Goal: Browse casually

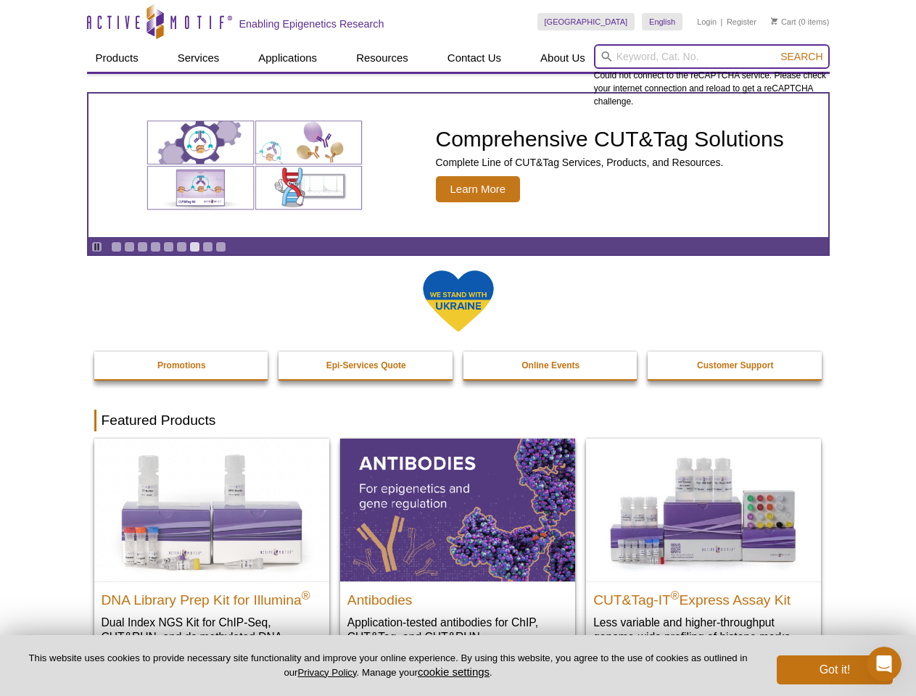
click at [711, 57] on input "search" at bounding box center [712, 56] width 236 height 25
click at [801, 57] on span "Search" at bounding box center [801, 57] width 42 height 12
click at [96, 247] on icon "Pause" at bounding box center [96, 246] width 9 height 9
click at [116, 247] on link "Go to slide 1" at bounding box center [116, 247] width 11 height 11
click at [129, 247] on link "Go to slide 2" at bounding box center [129, 247] width 11 height 11
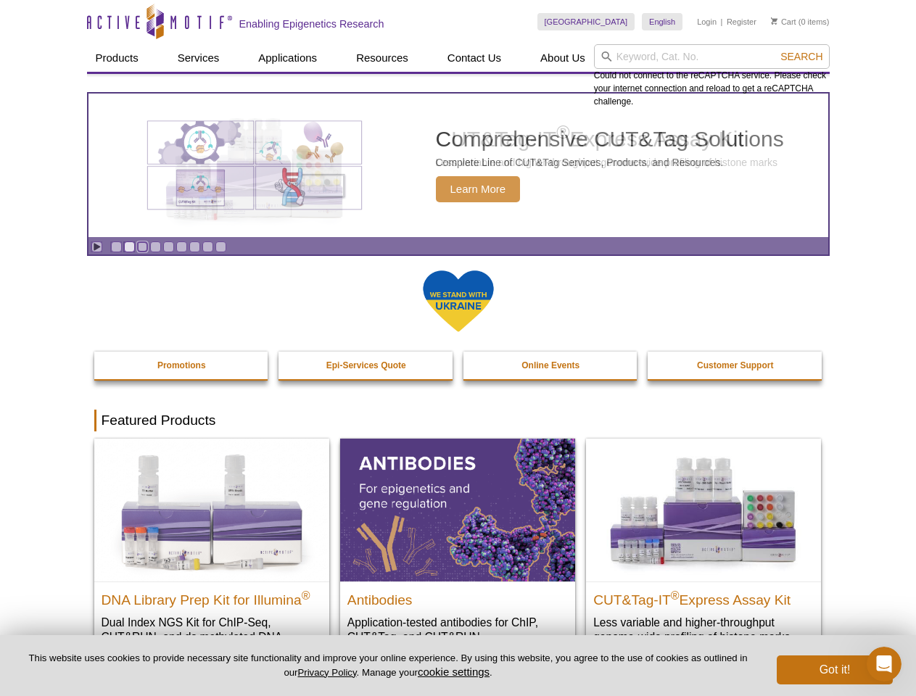
click at [142, 247] on link "Go to slide 3" at bounding box center [142, 247] width 11 height 11
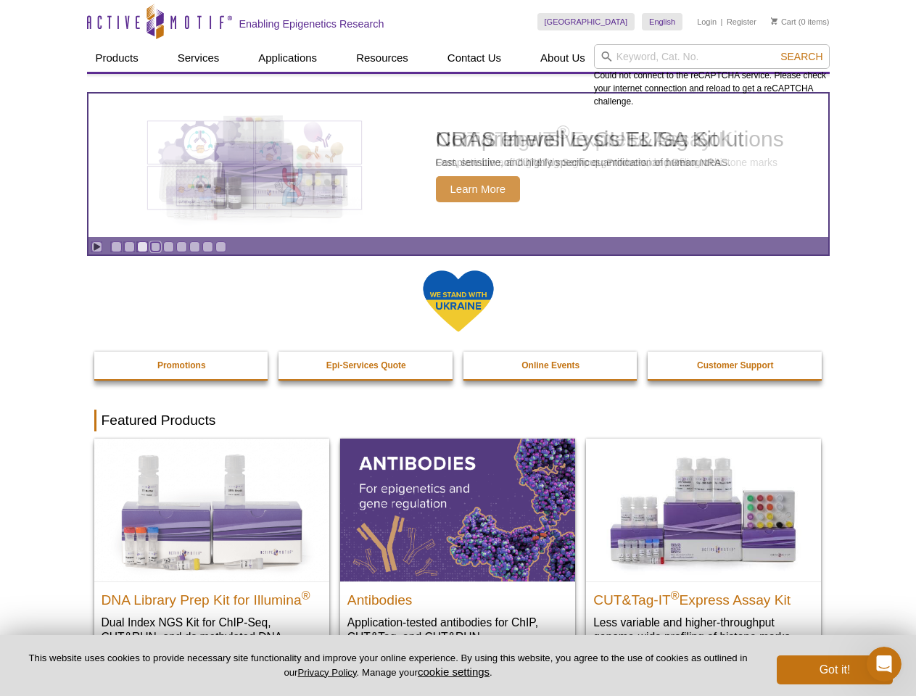
click at [155, 247] on link "Go to slide 4" at bounding box center [155, 247] width 11 height 11
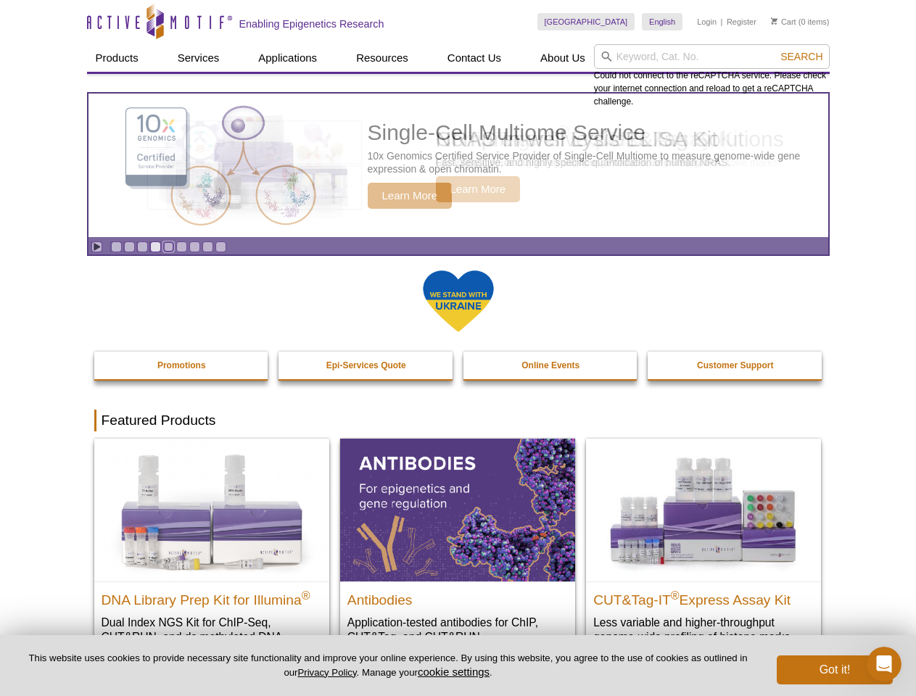
click at [168, 247] on link "Go to slide 5" at bounding box center [168, 247] width 11 height 11
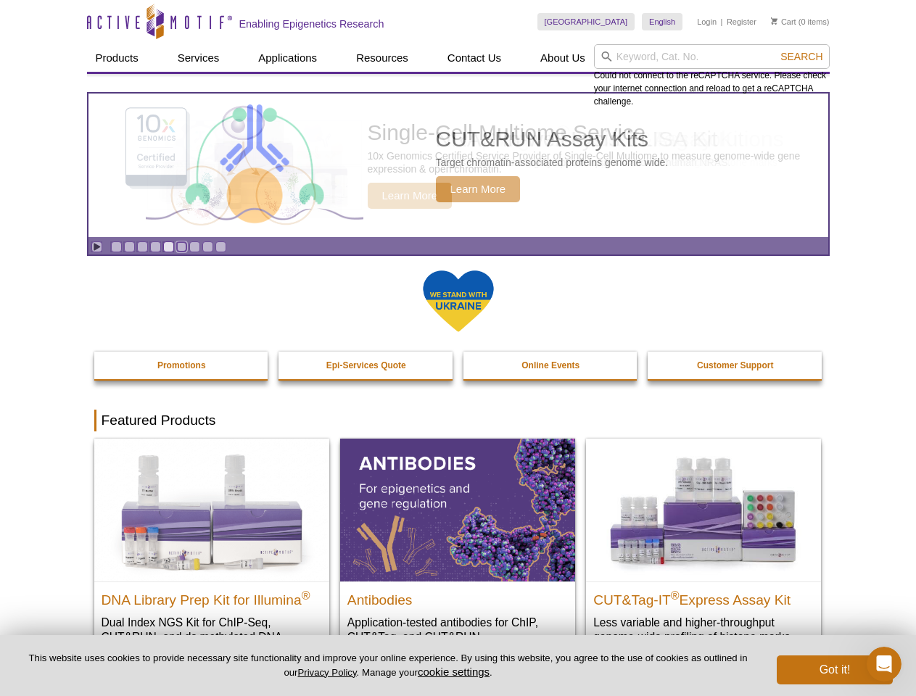
click at [181, 247] on link "Go to slide 6" at bounding box center [181, 247] width 11 height 11
